Goal: Complete application form

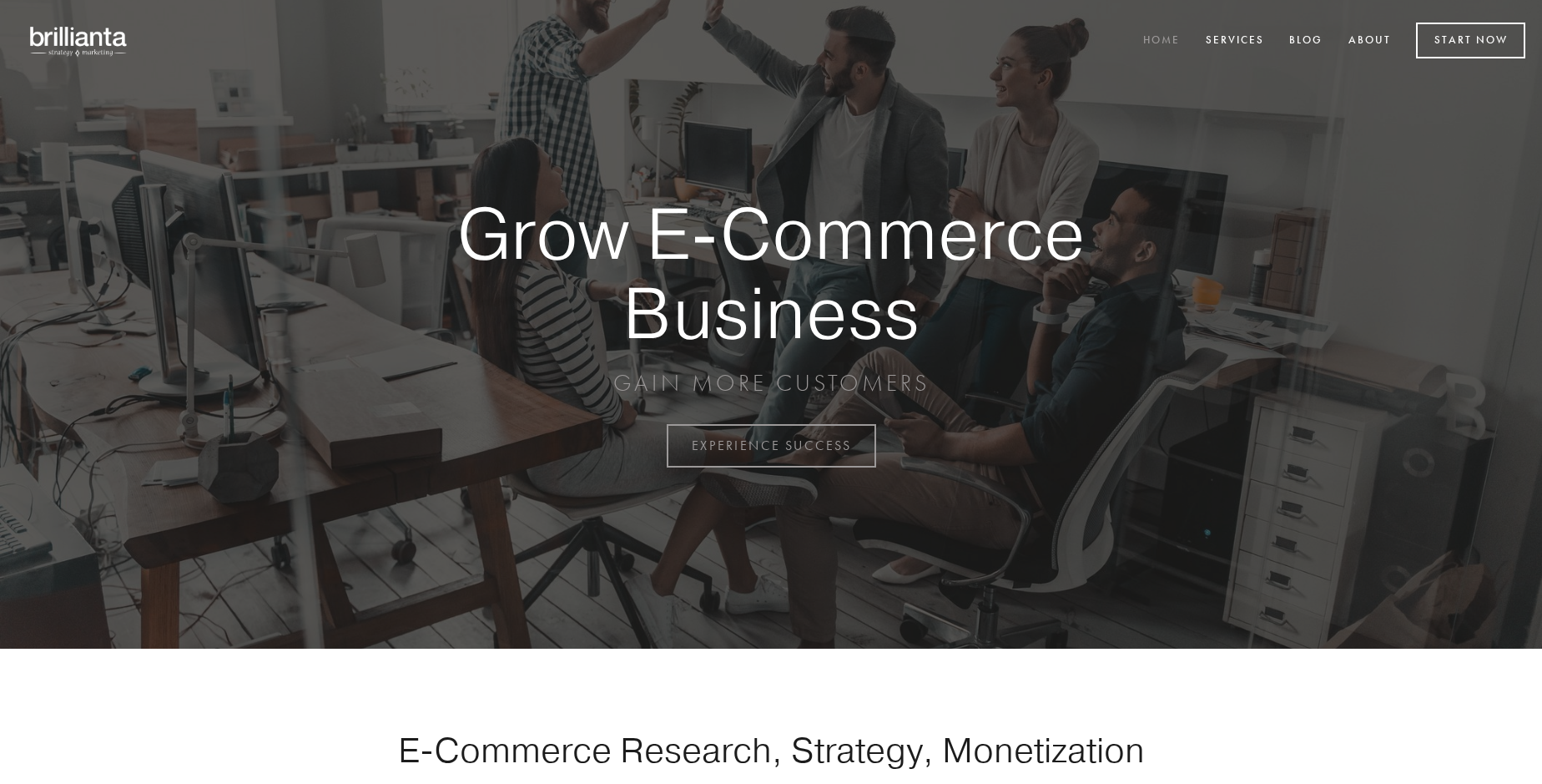
scroll to position [4374, 0]
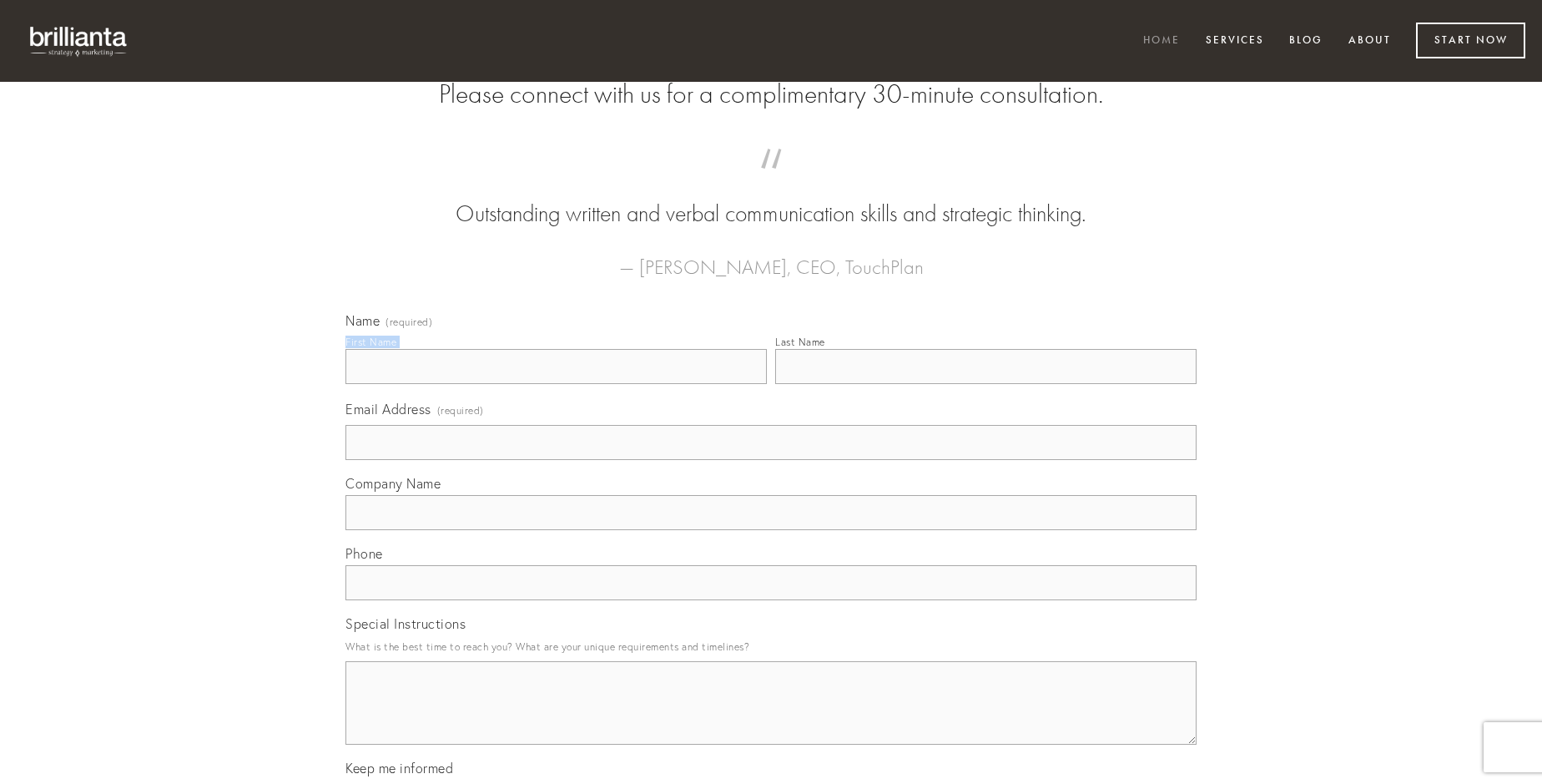
type input "[PERSON_NAME]"
click at [986, 384] on input "Last Name" at bounding box center [986, 366] width 421 height 35
type input "[PERSON_NAME]"
click at [771, 460] on input "Email Address (required)" at bounding box center [771, 442] width 852 height 35
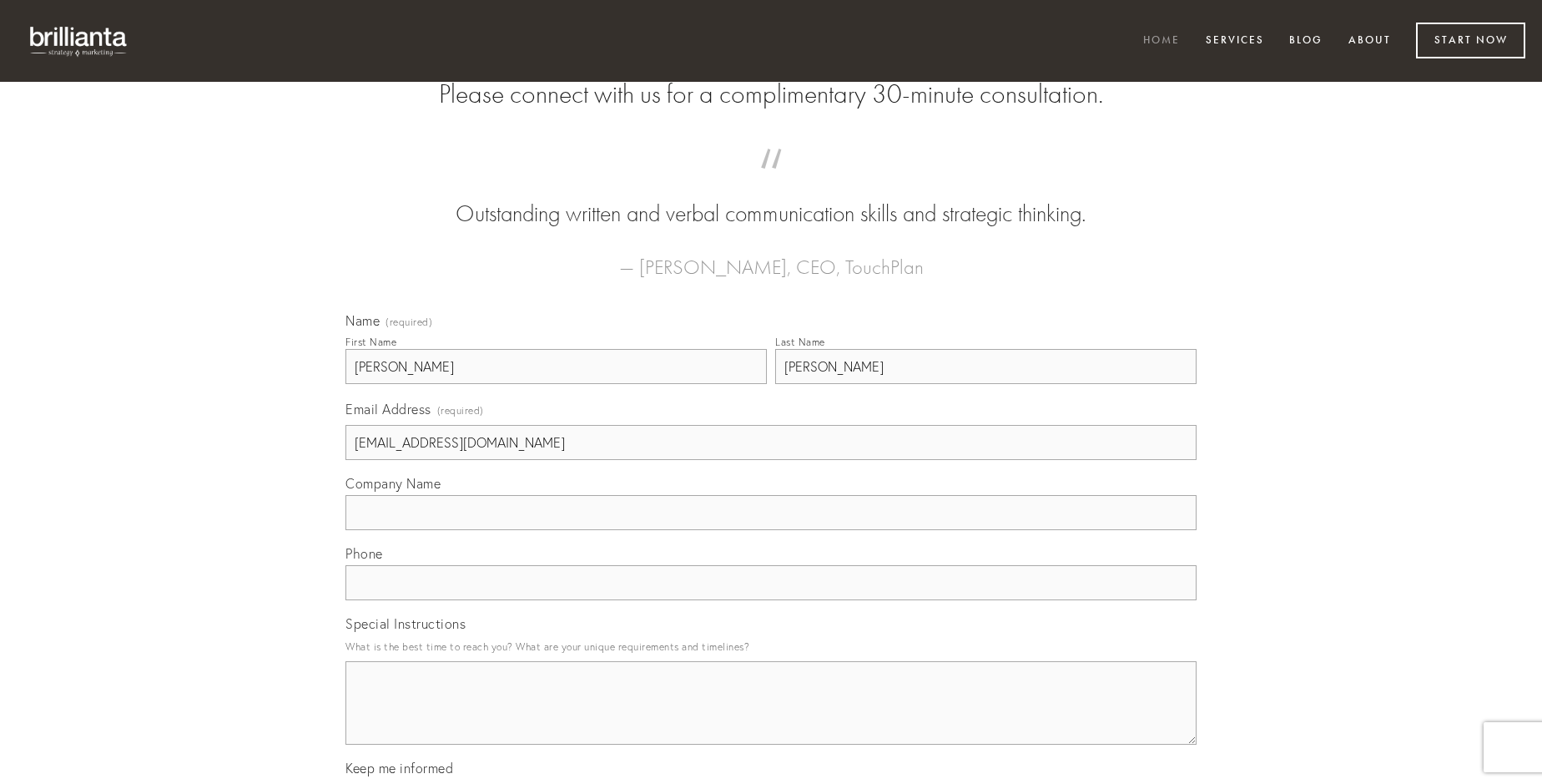
type input "[EMAIL_ADDRESS][DOMAIN_NAME]"
click at [771, 530] on input "Company Name" at bounding box center [771, 512] width 852 height 35
type input "amissio"
click at [771, 600] on input "text" at bounding box center [771, 582] width 852 height 35
click at [771, 717] on textarea "Special Instructions" at bounding box center [771, 703] width 852 height 83
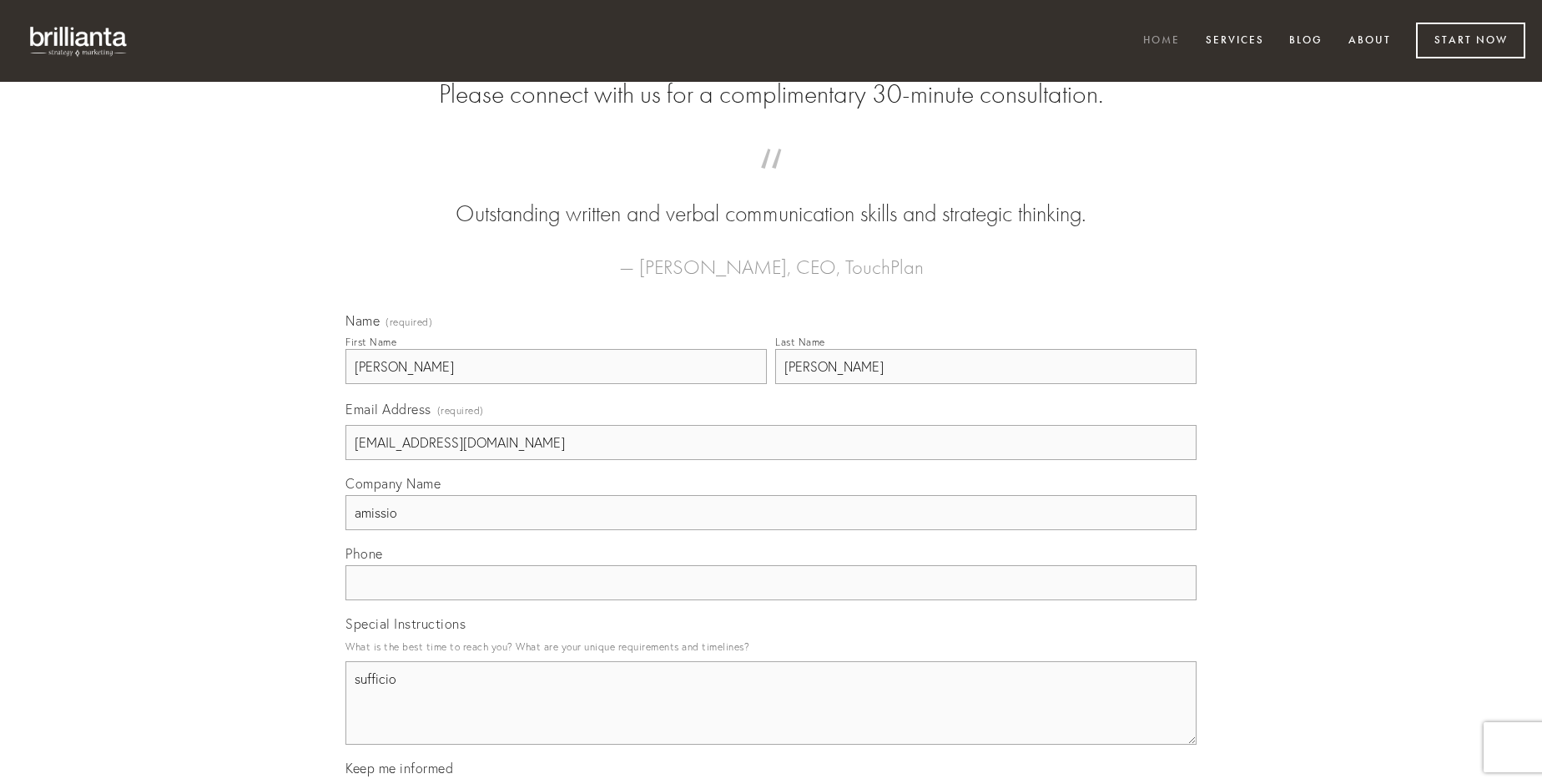
type textarea "sufficio"
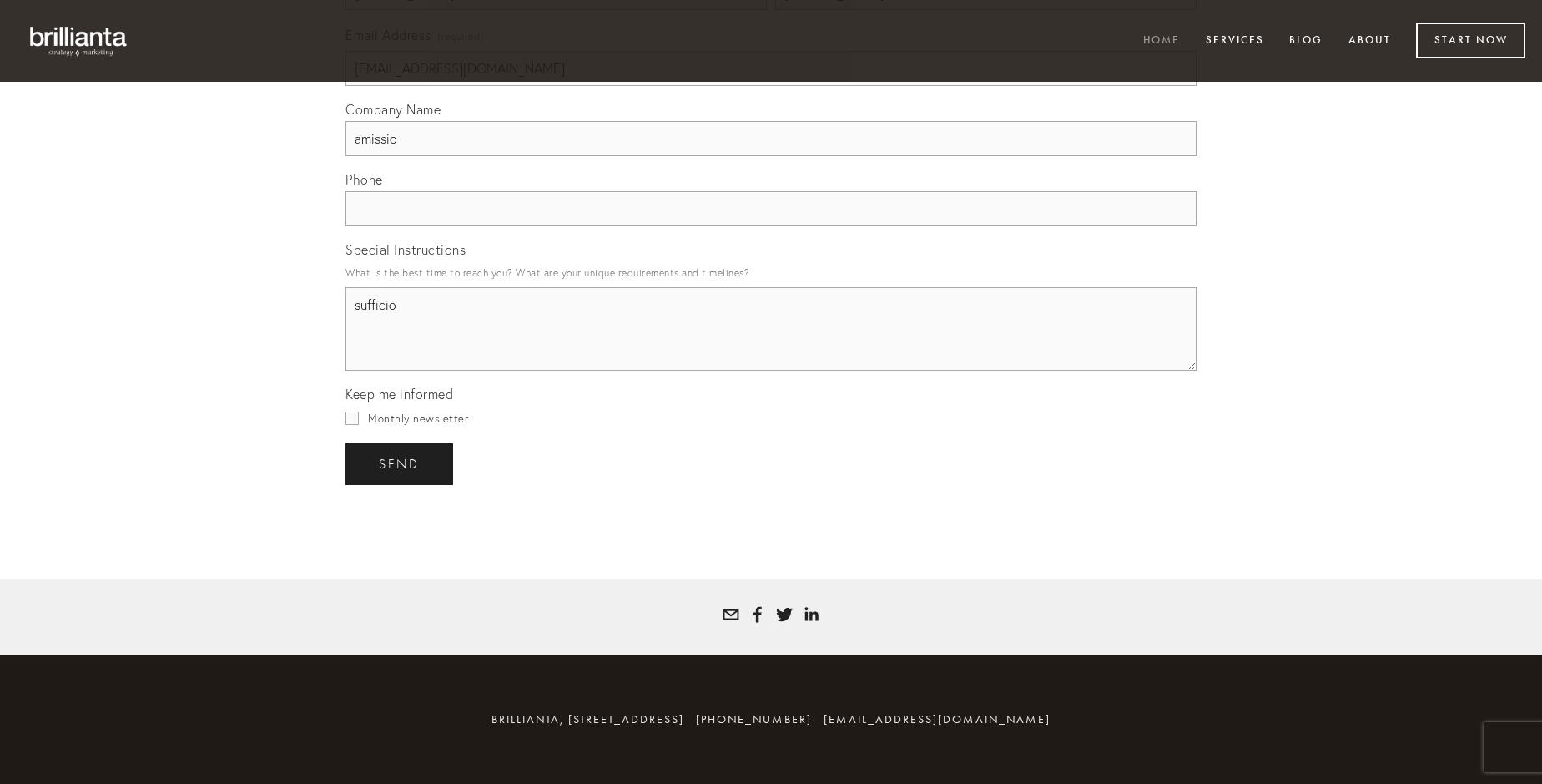
click at [400, 463] on span "send" at bounding box center [398, 463] width 41 height 15
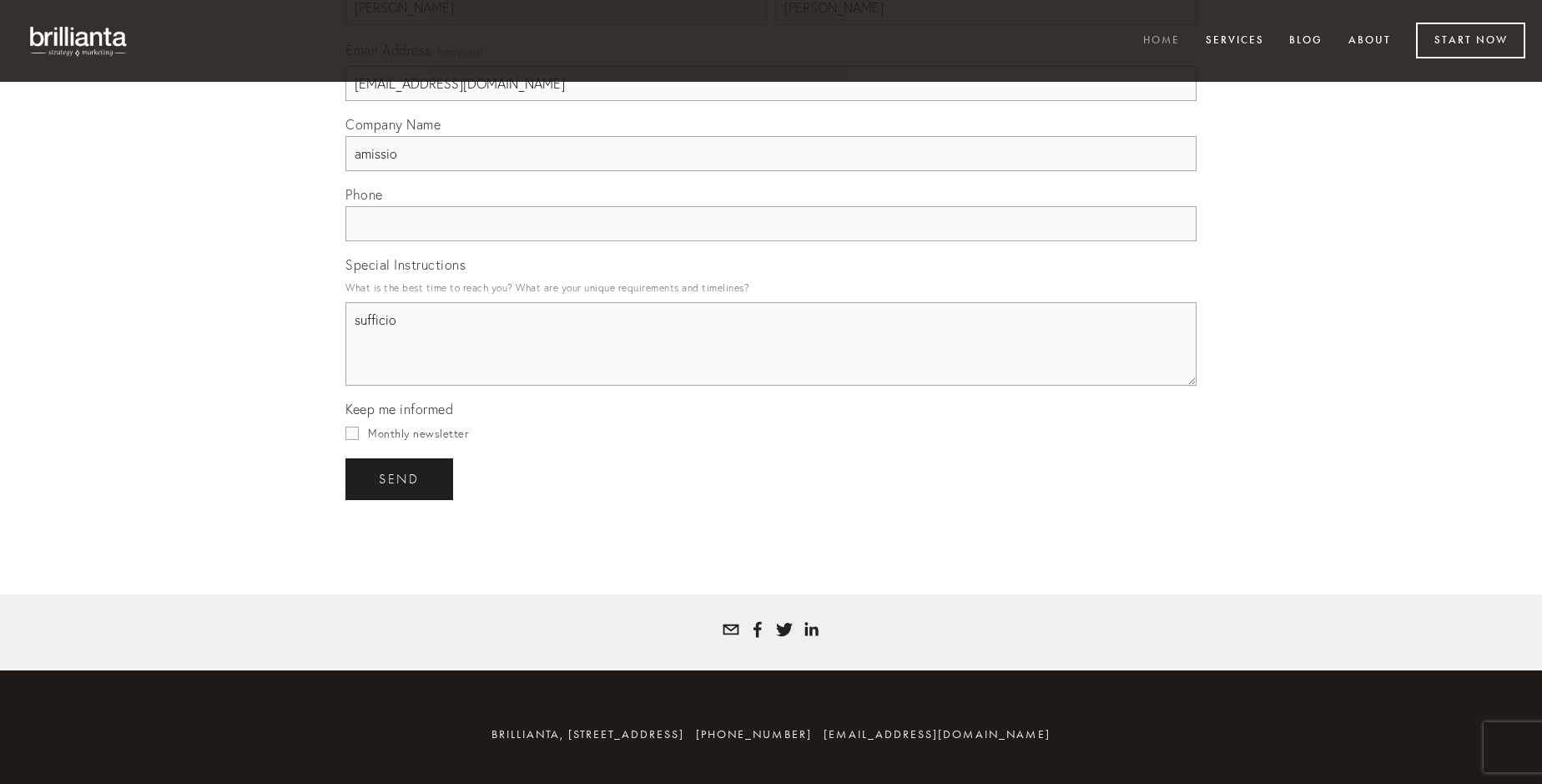
scroll to position [4325, 0]
